Goal: Task Accomplishment & Management: Manage account settings

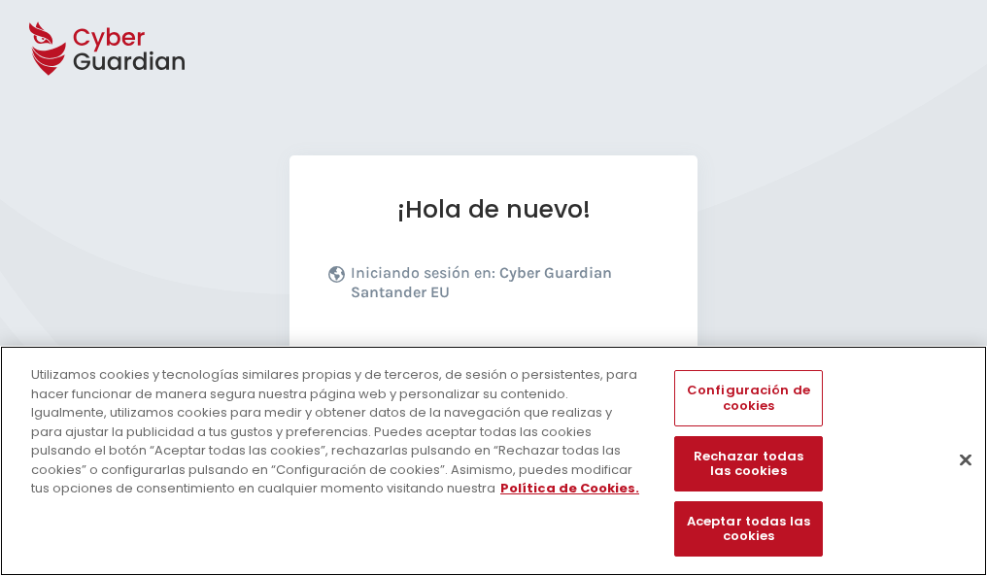
scroll to position [238, 0]
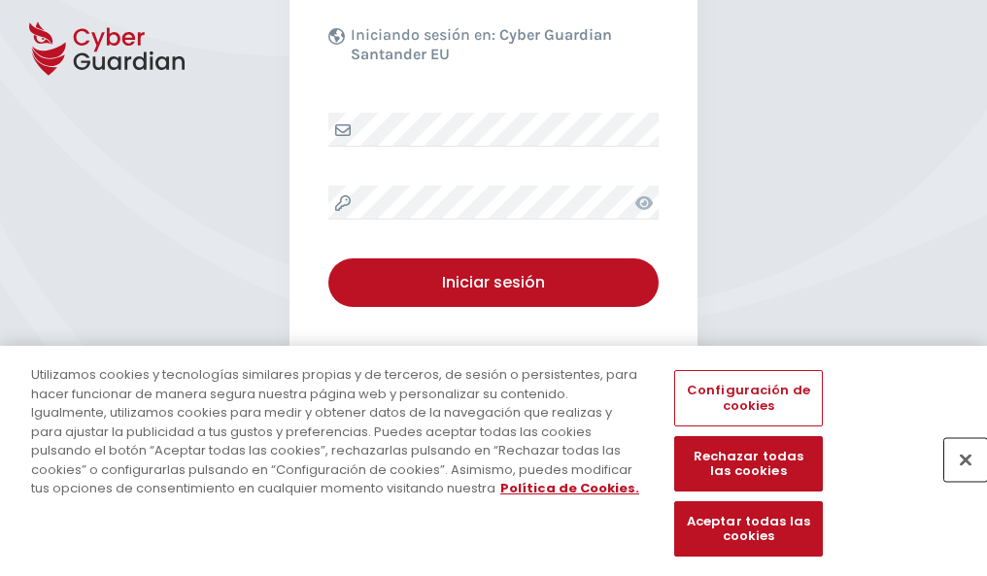
click at [956, 480] on button "Cerrar" at bounding box center [965, 459] width 43 height 43
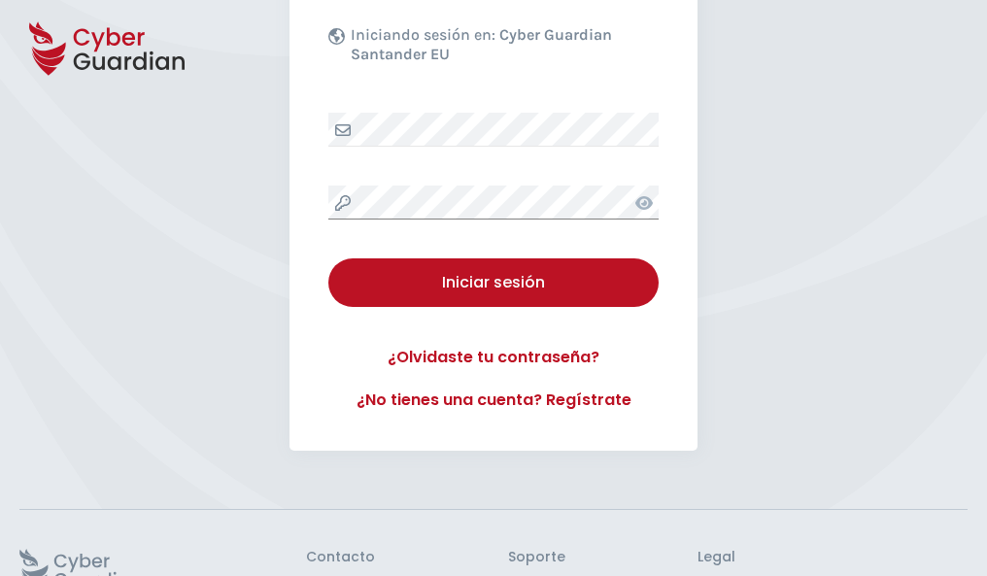
scroll to position [378, 0]
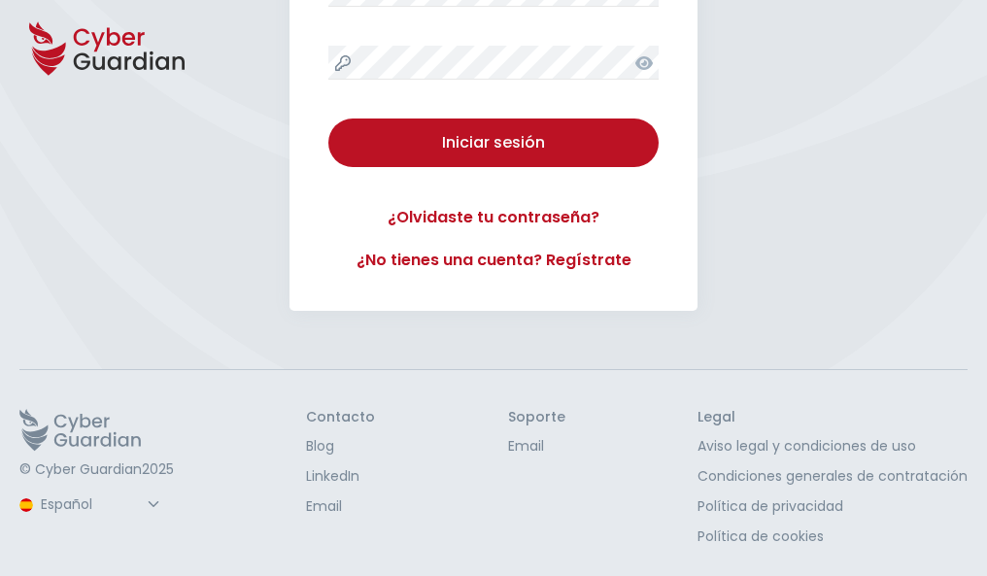
click at [328, 119] on button "Iniciar sesión" at bounding box center [493, 143] width 330 height 49
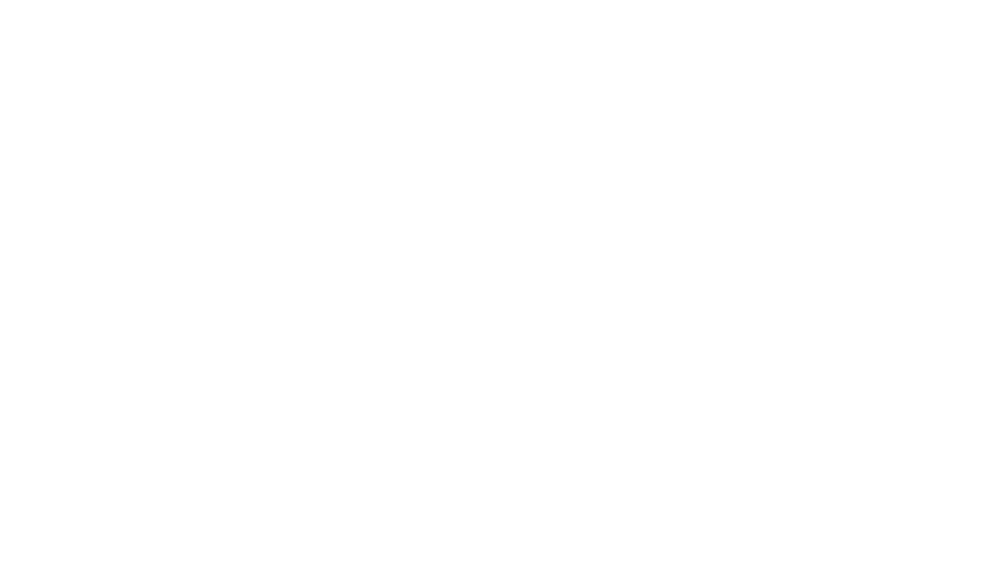
select select "English"
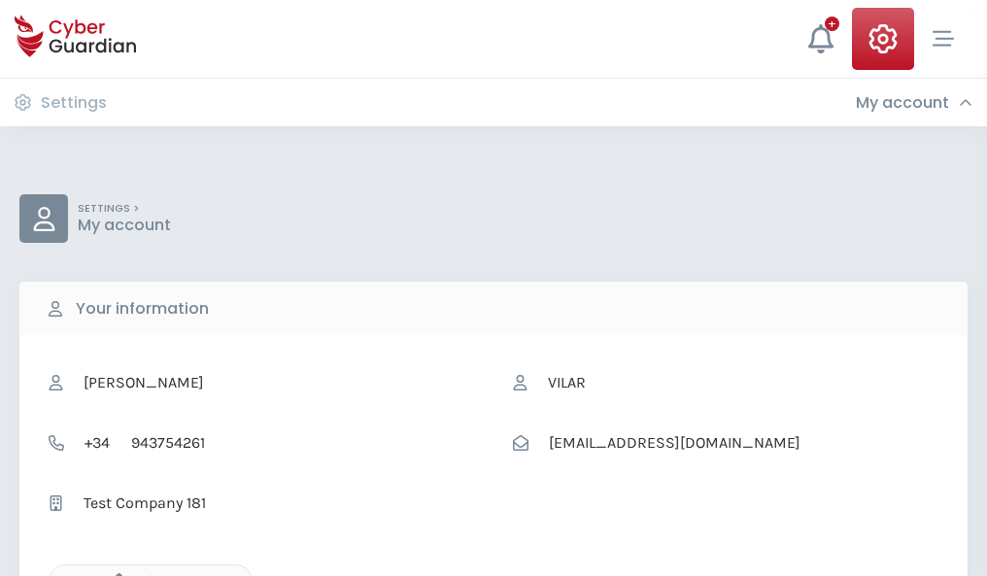
click at [114, 574] on icon "button" at bounding box center [114, 581] width 17 height 17
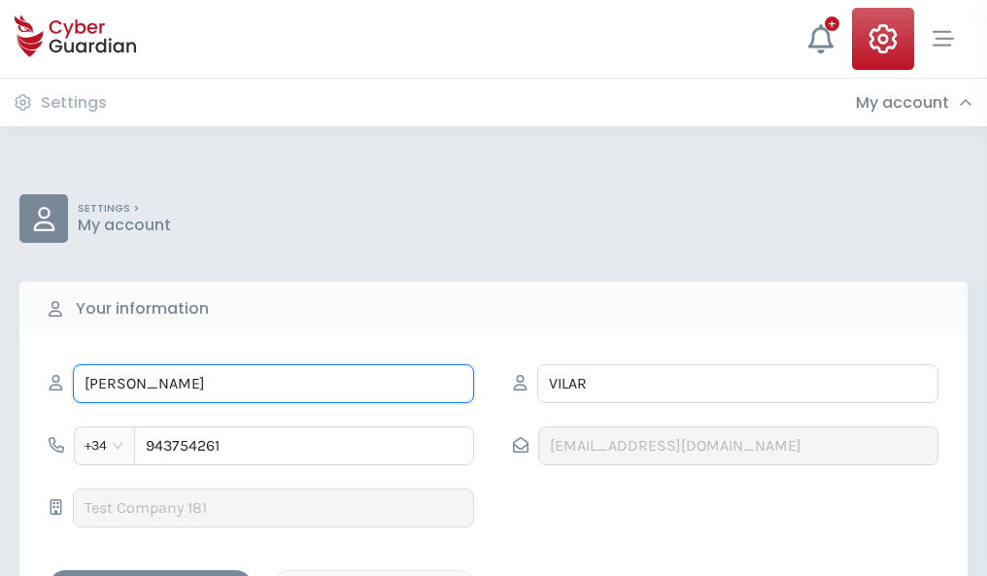
click at [273, 384] on input "AMARO" at bounding box center [273, 383] width 401 height 39
type input "A"
type input "Francisco Jose"
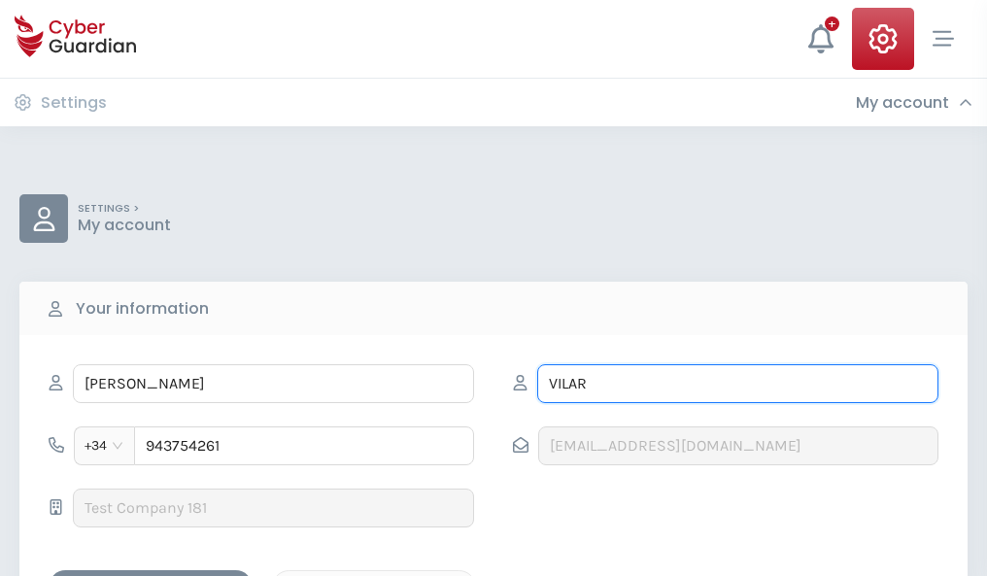
click at [738, 384] on input "VILAR" at bounding box center [737, 383] width 401 height 39
type input "V"
type input "Heras"
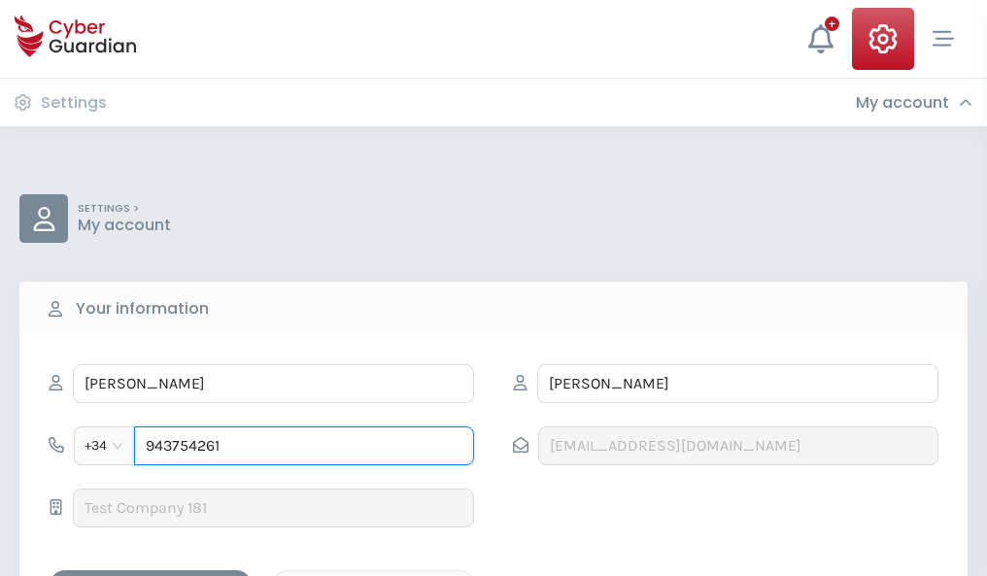
click at [304, 446] on input "943754261" at bounding box center [304, 446] width 340 height 39
type input "9"
type input "863478197"
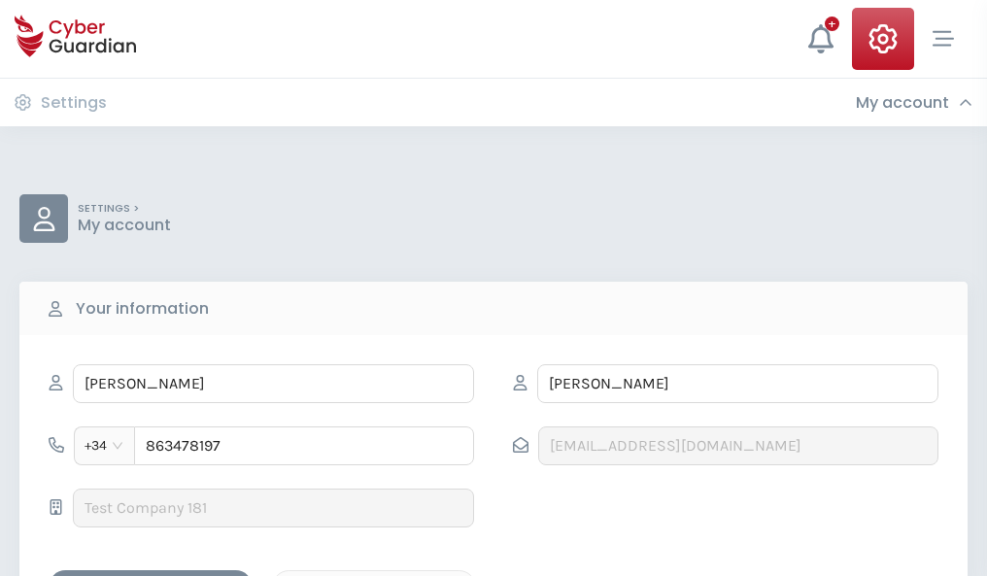
click at [151, 575] on div "Save changes" at bounding box center [150, 587] width 175 height 24
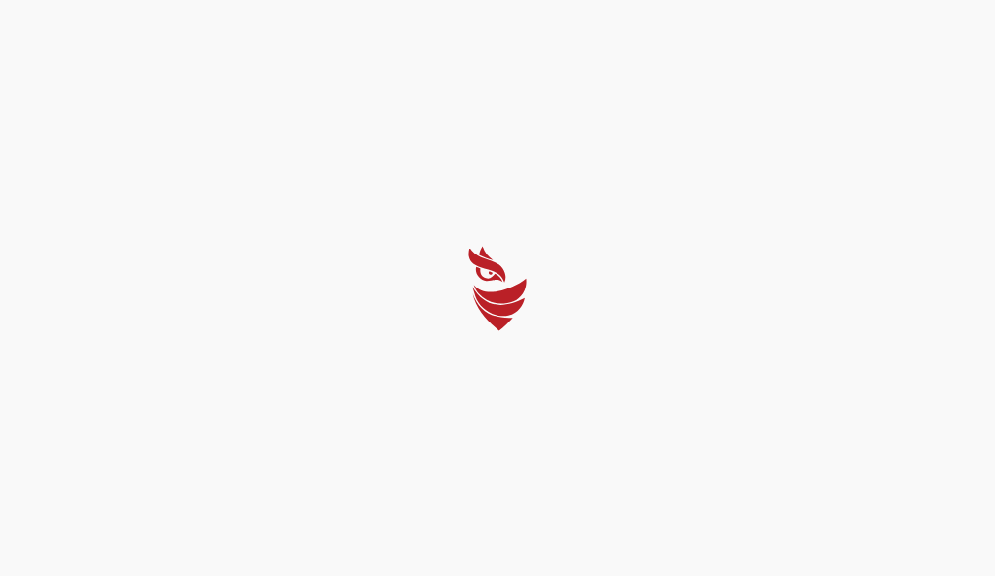
select select "English"
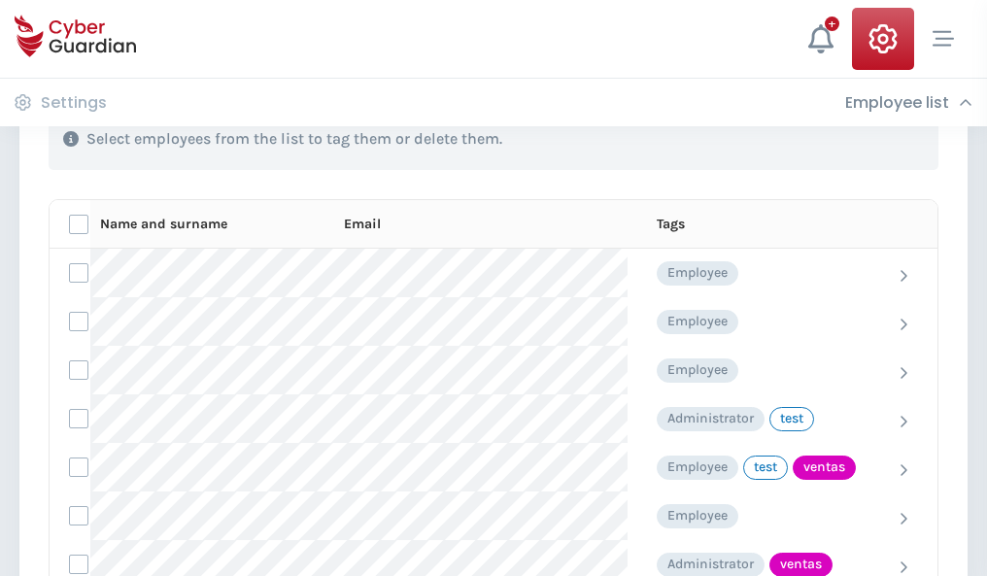
scroll to position [880, 0]
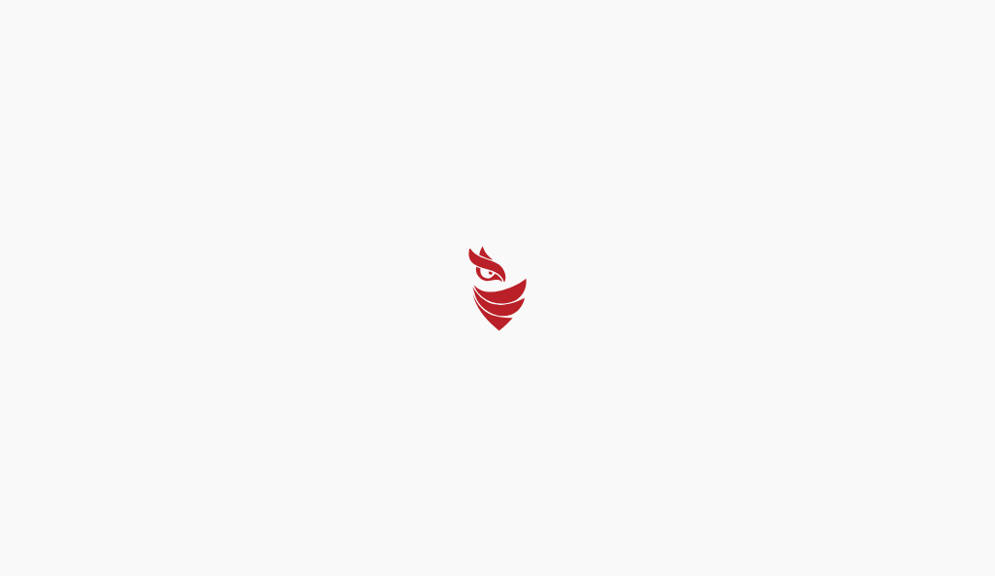
select select "English"
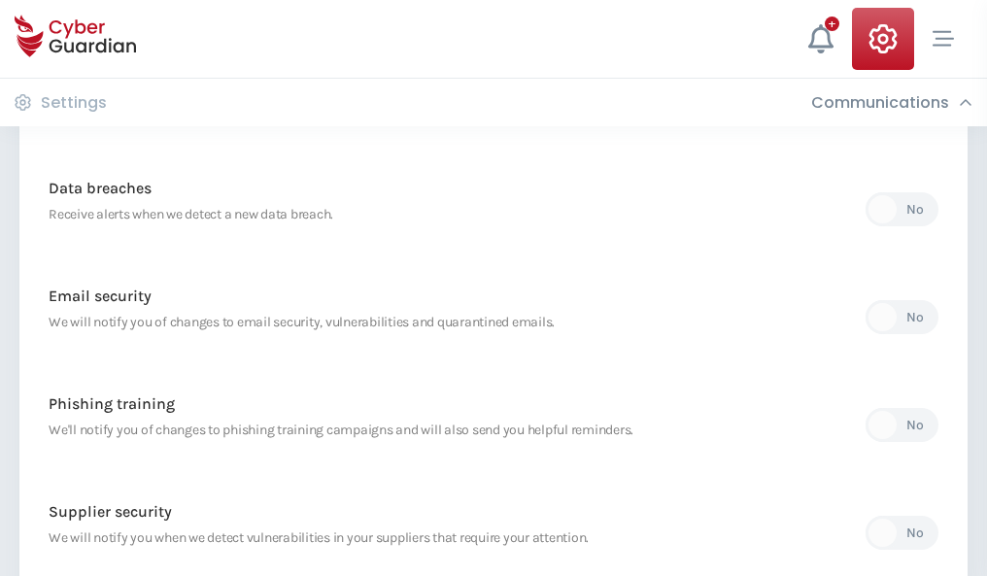
scroll to position [1023, 0]
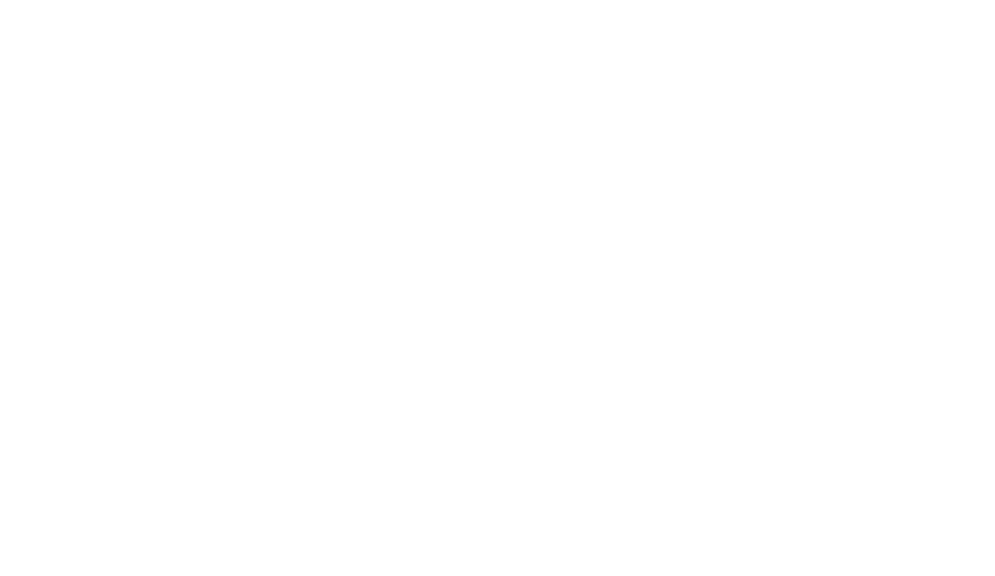
select select "English"
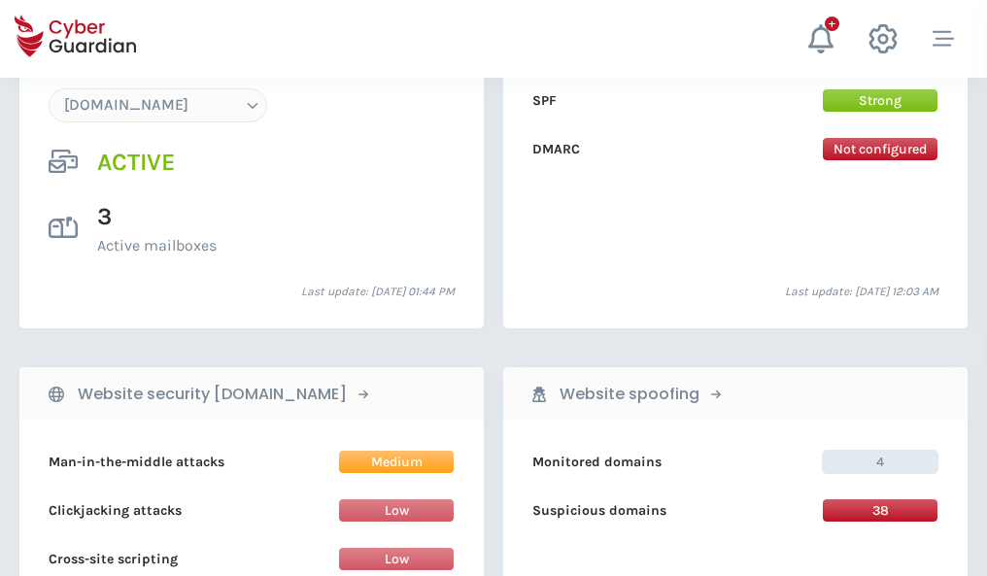
scroll to position [2070, 0]
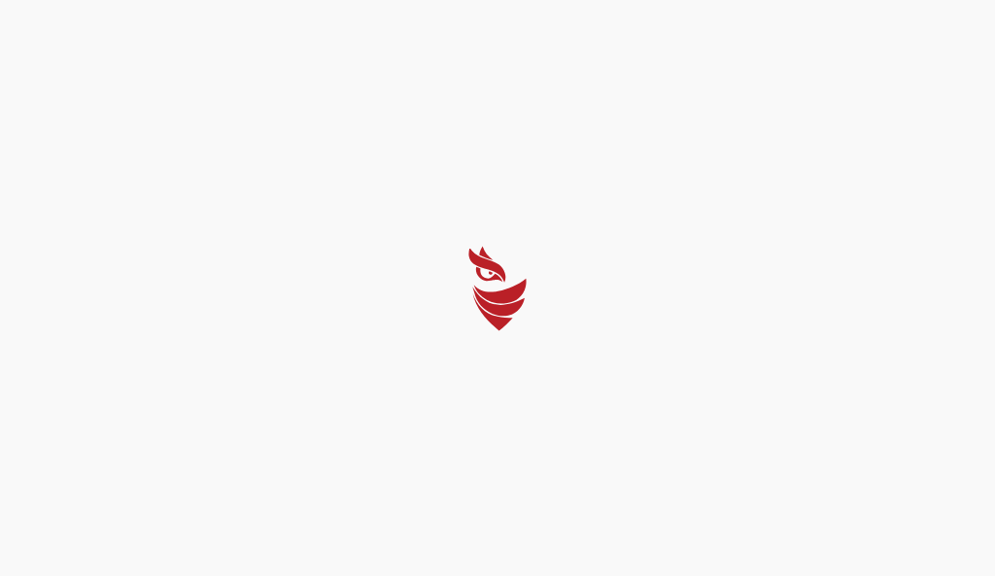
select select "English"
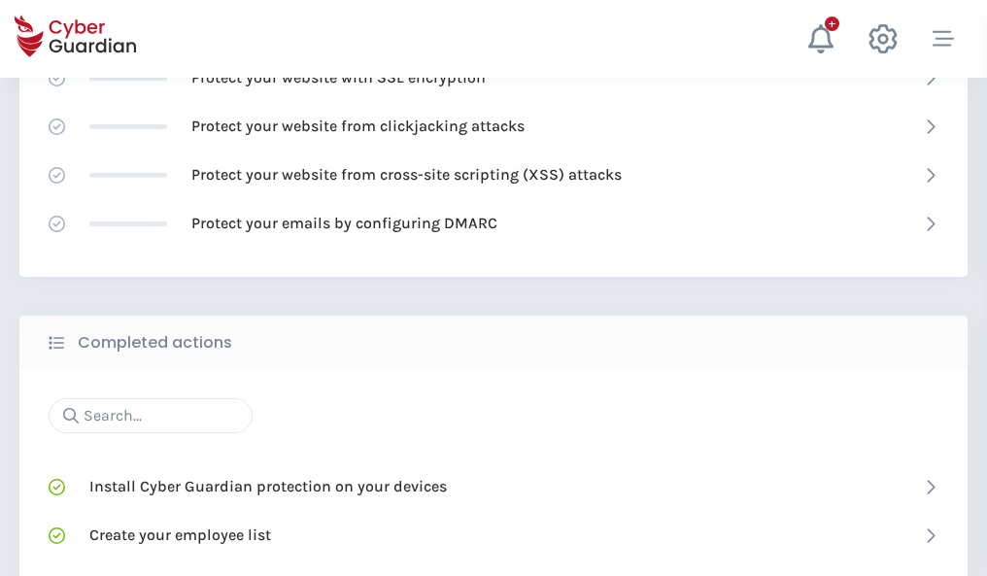
scroll to position [1294, 0]
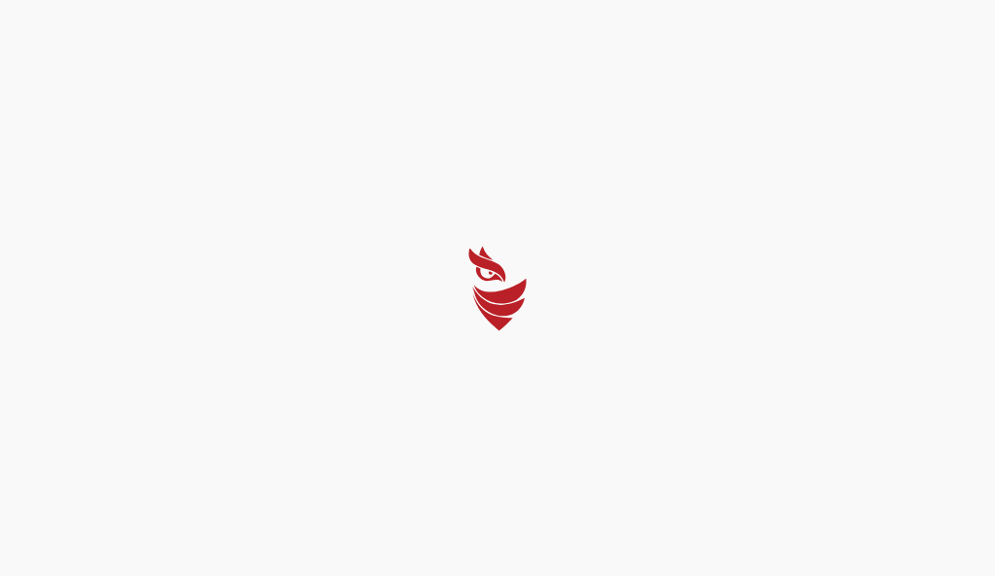
select select "English"
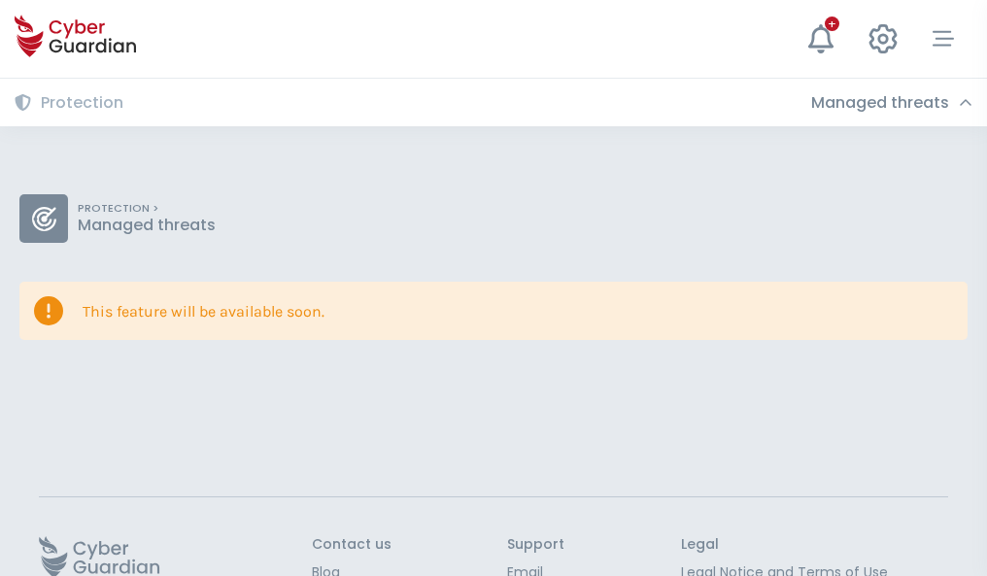
scroll to position [126, 0]
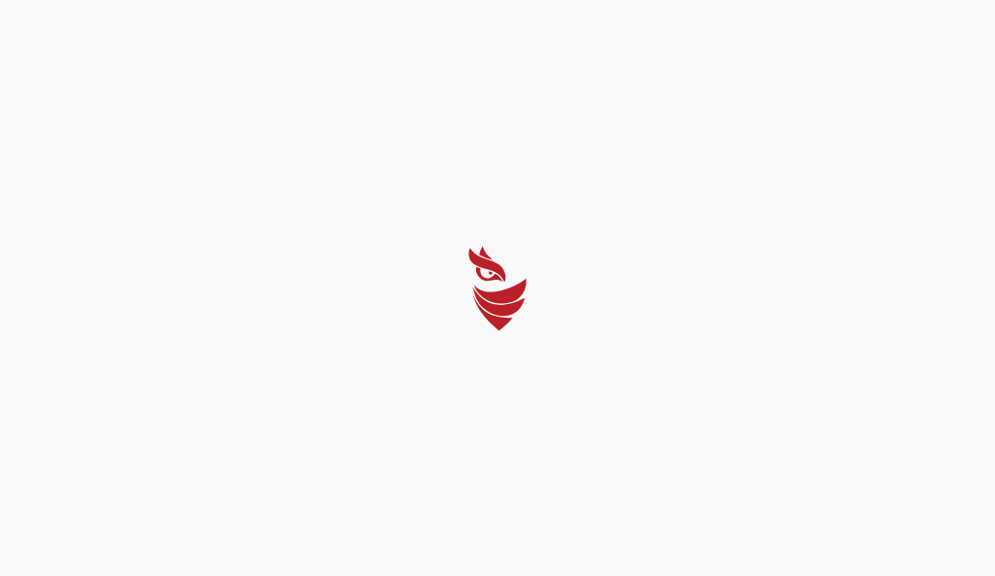
select select "English"
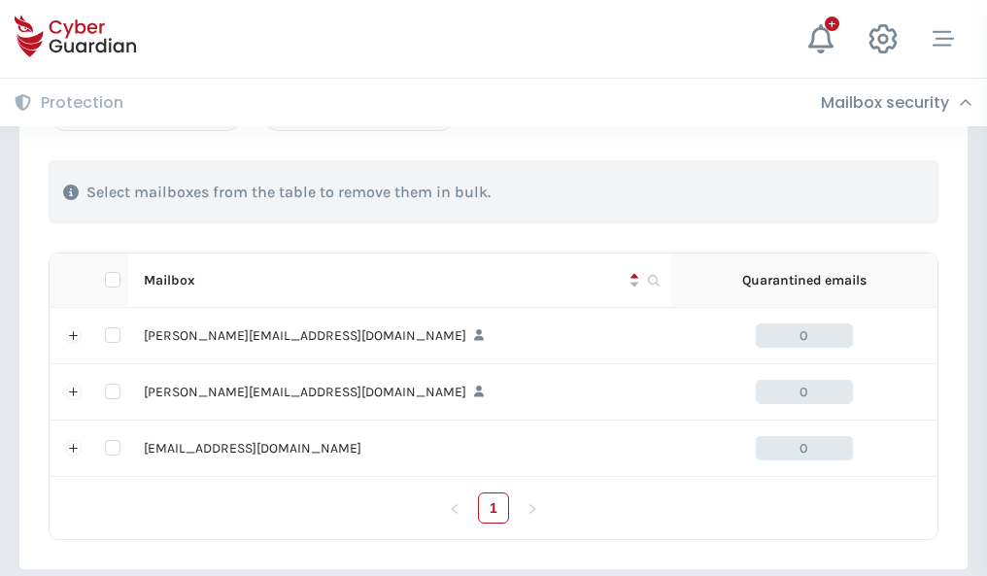
scroll to position [901, 0]
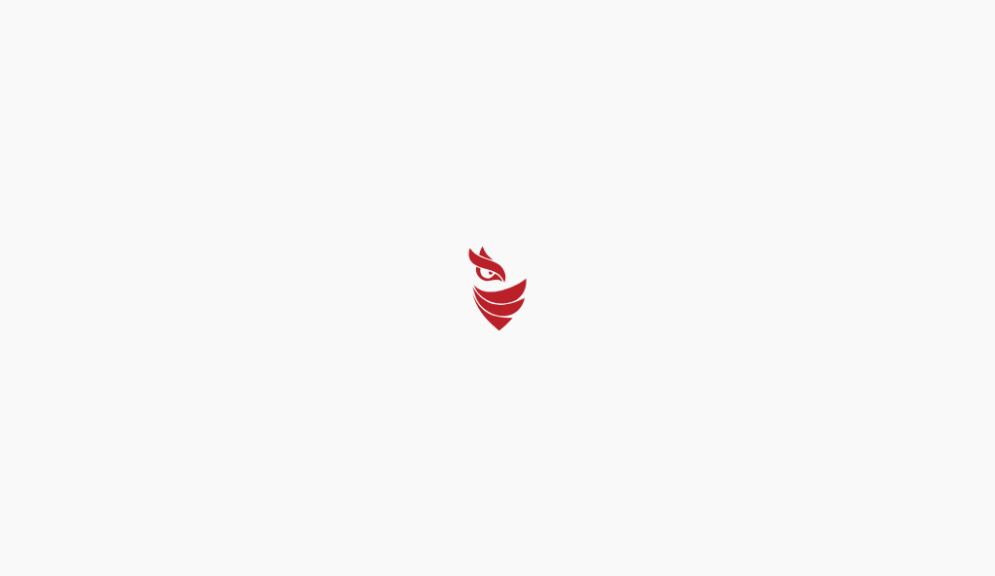
select select "English"
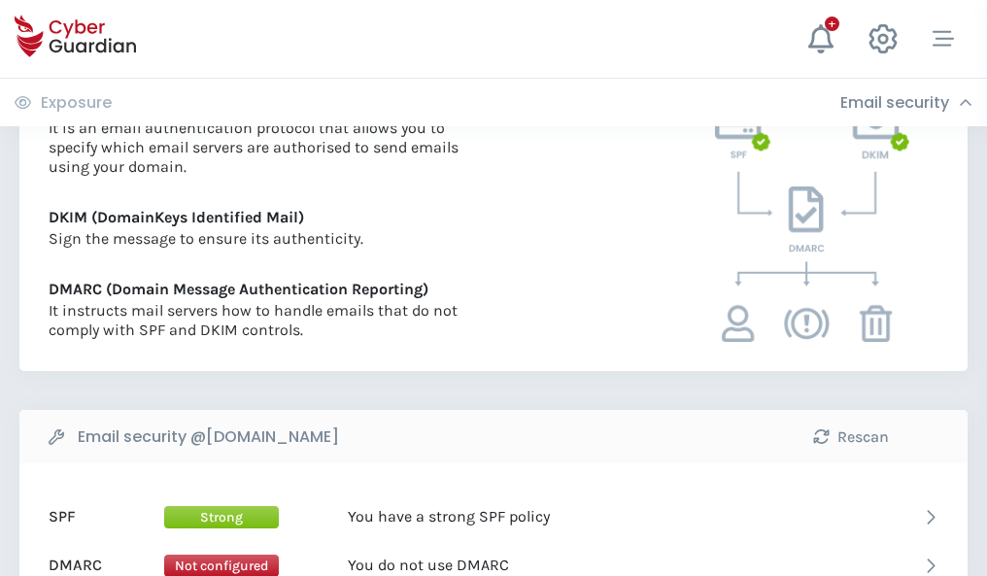
scroll to position [1048, 0]
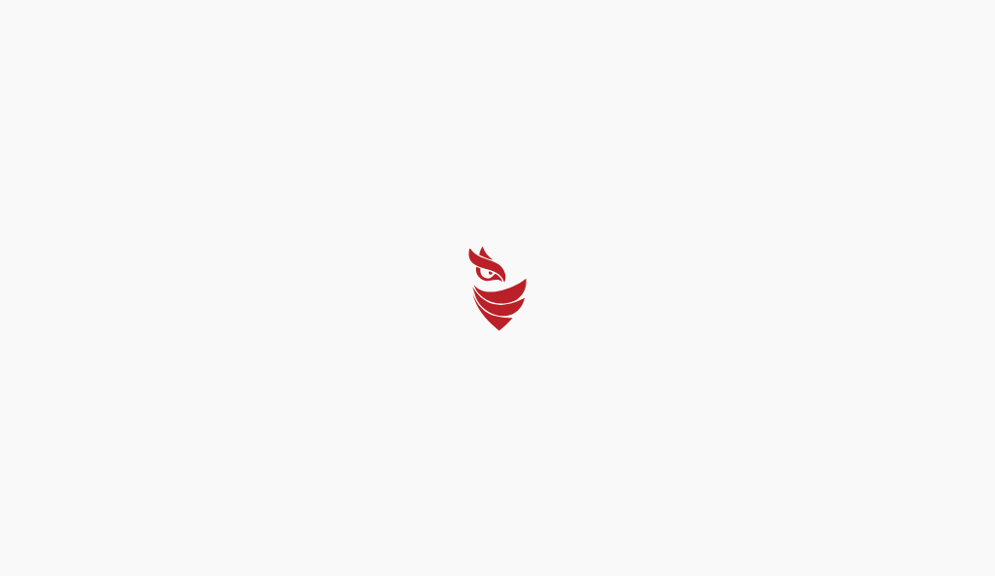
select select "English"
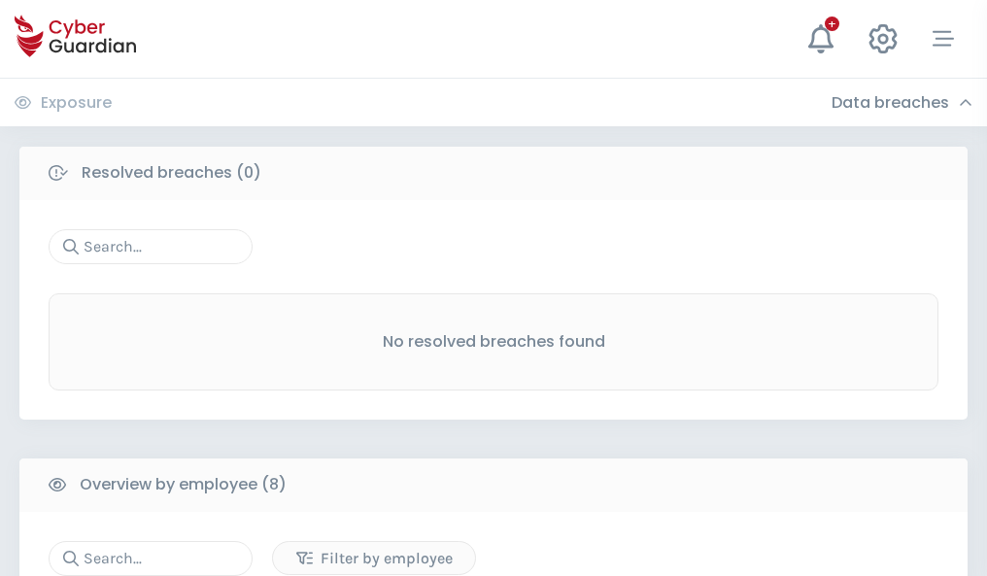
scroll to position [1656, 0]
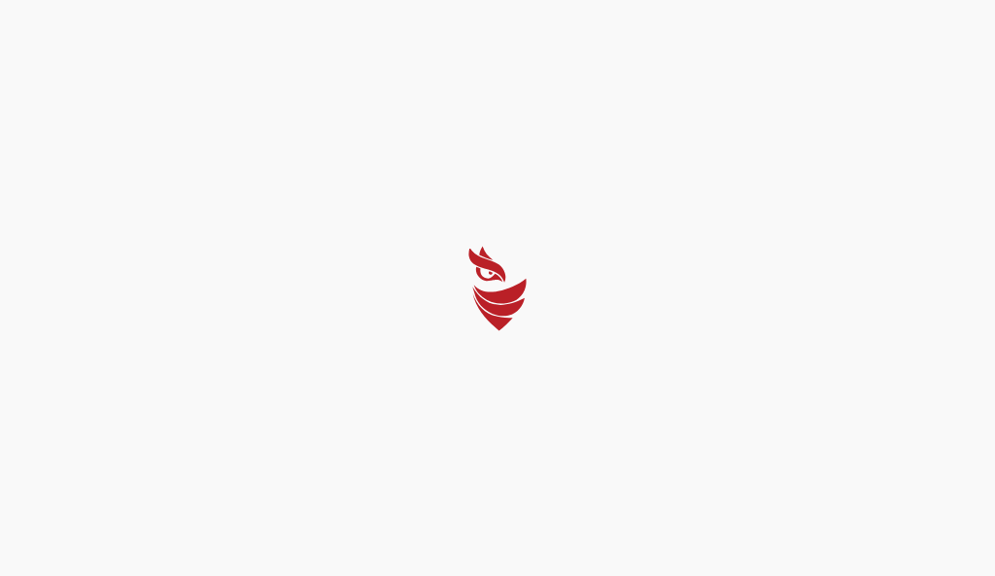
select select "English"
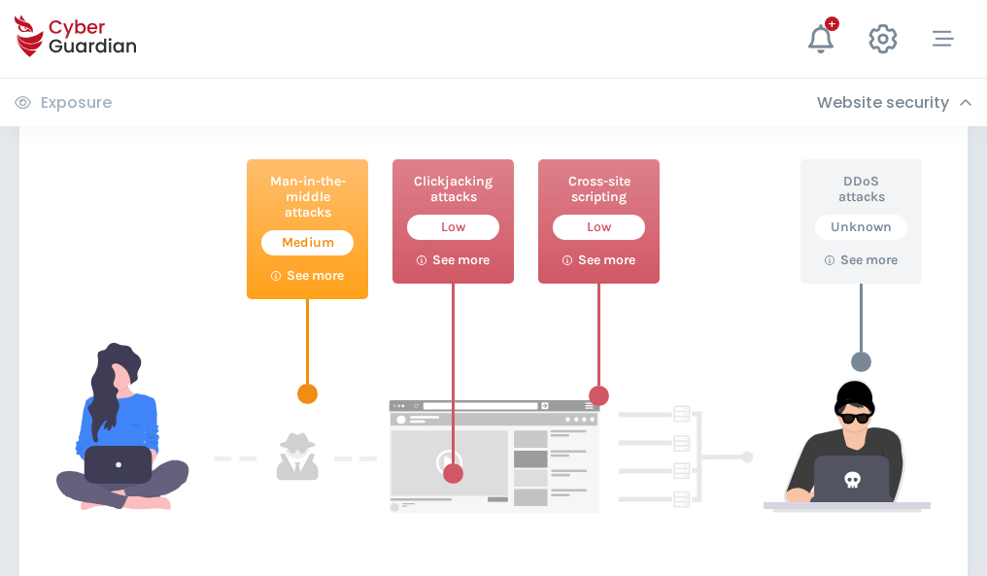
scroll to position [1058, 0]
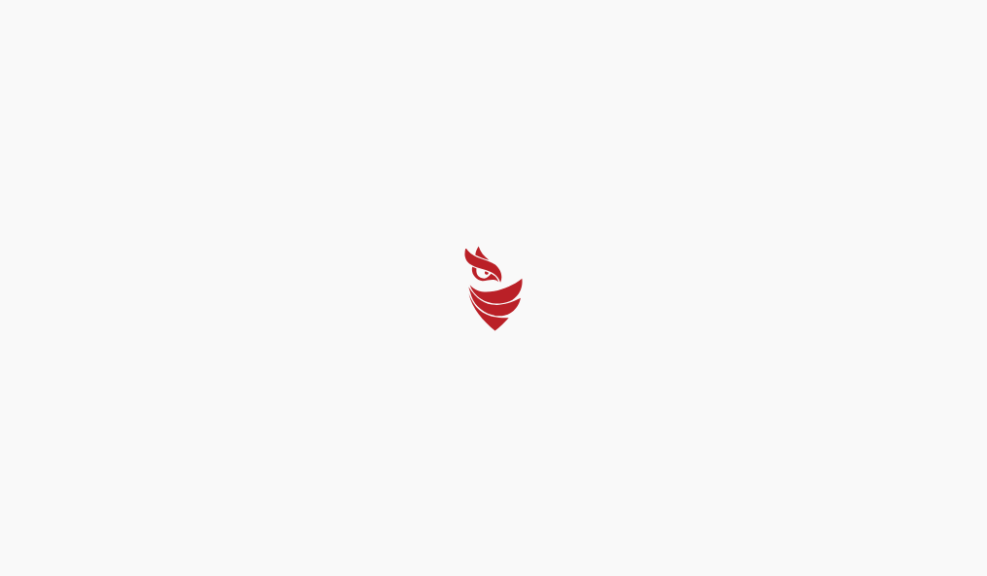
select select "English"
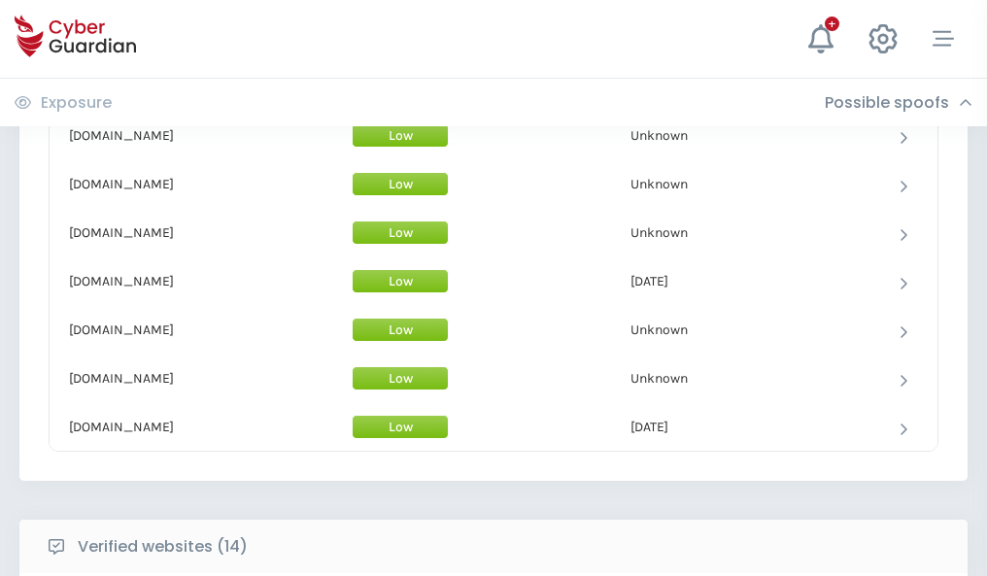
scroll to position [1895, 0]
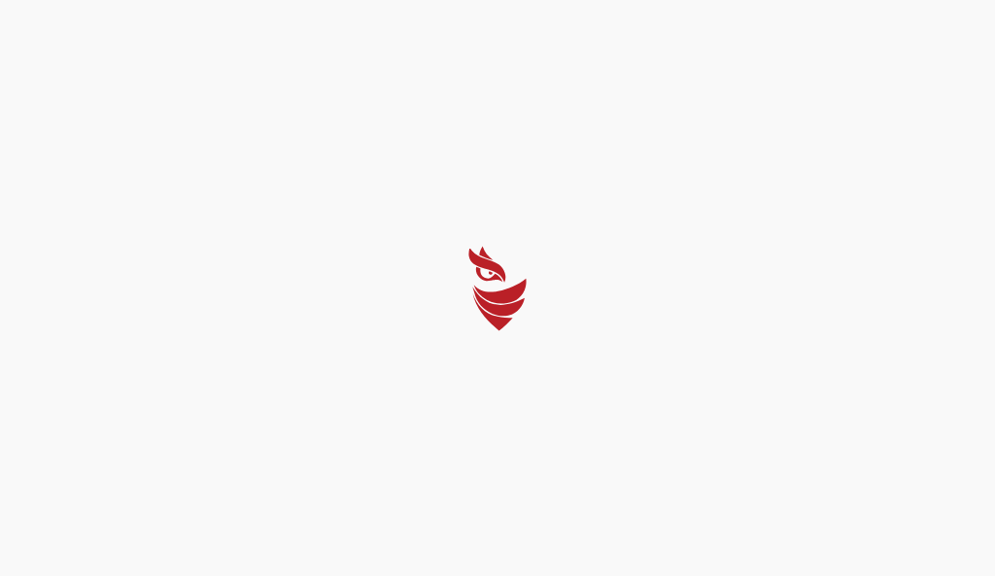
select select "English"
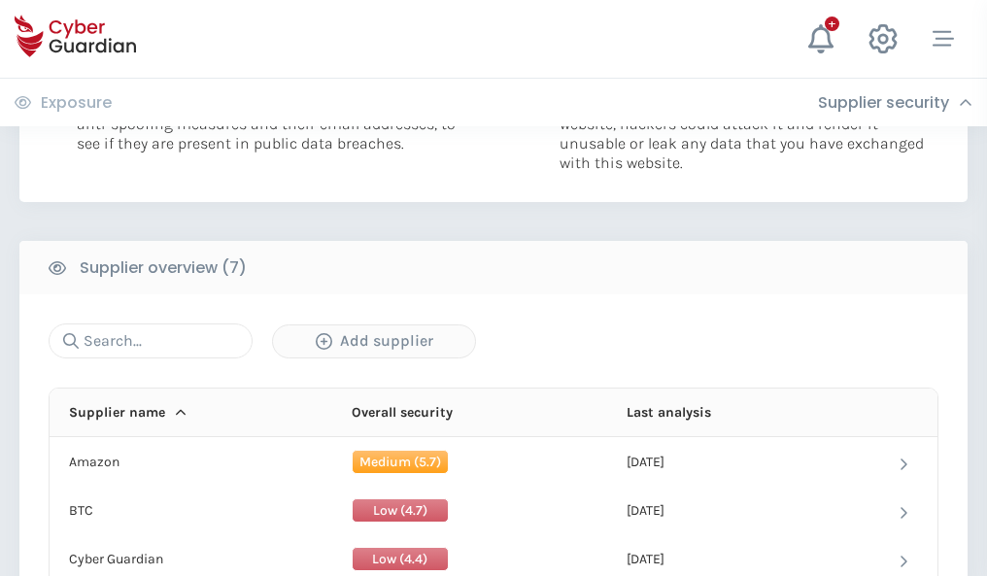
scroll to position [1258, 0]
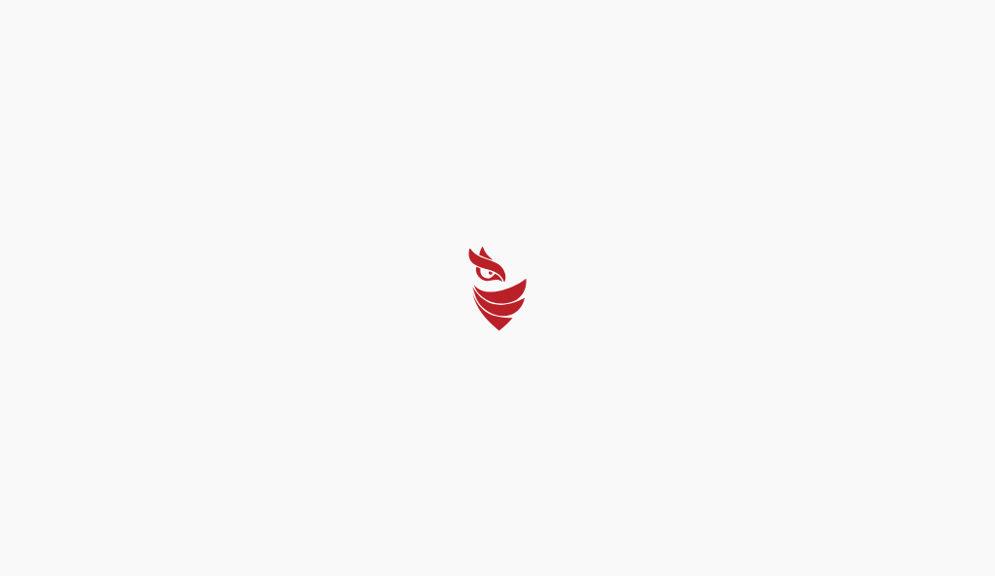
select select "English"
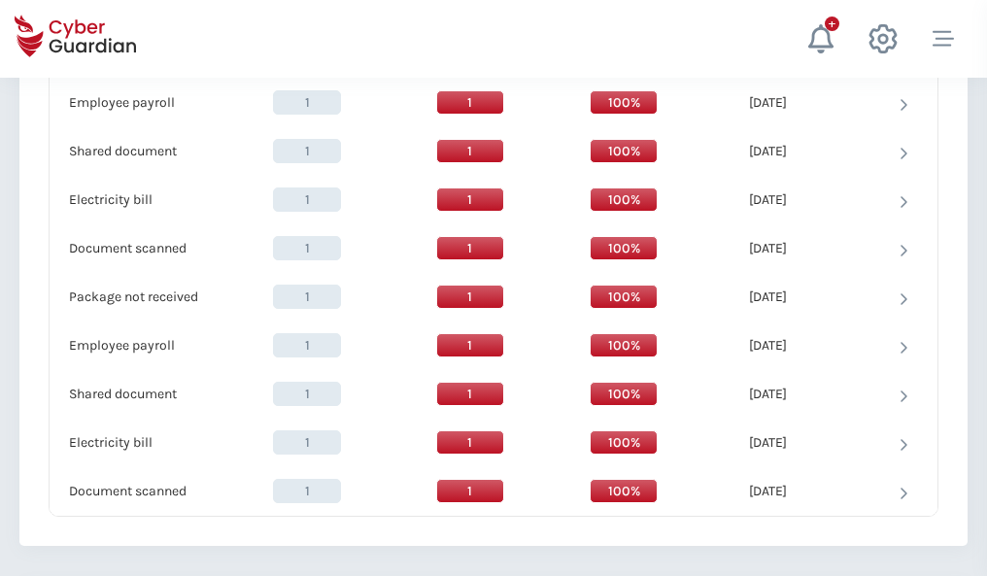
scroll to position [1991, 0]
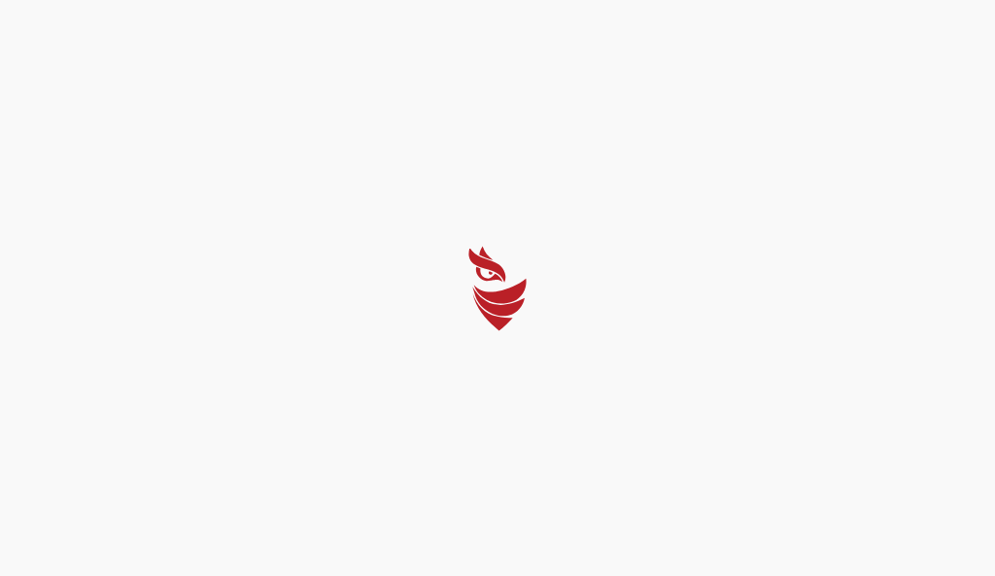
select select "English"
